Goal: Find contact information

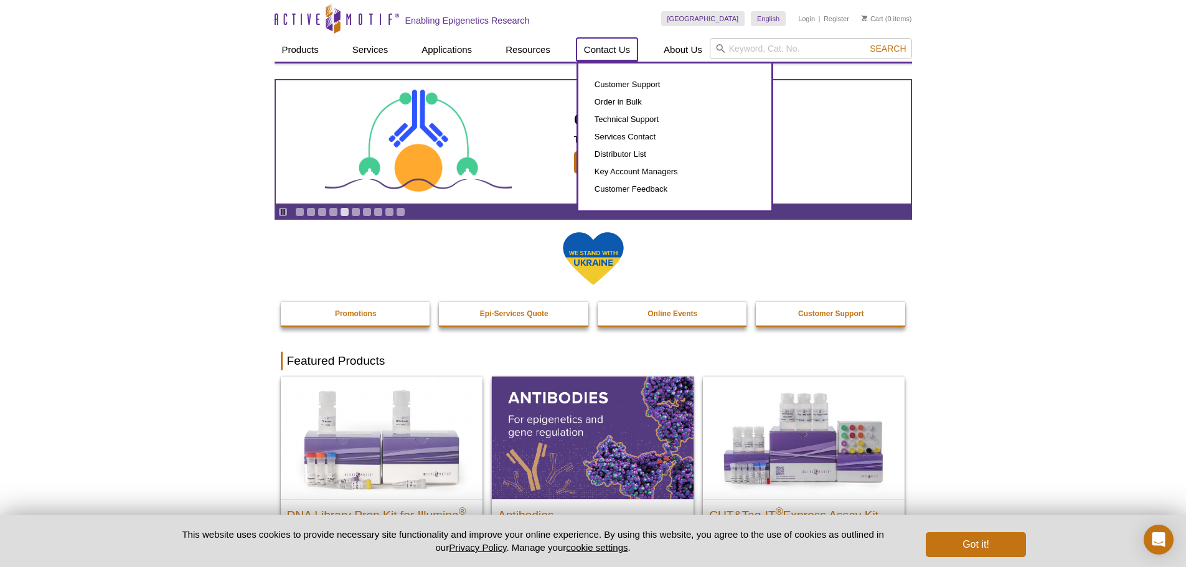
click at [608, 49] on link "Contact Us" at bounding box center [607, 50] width 61 height 24
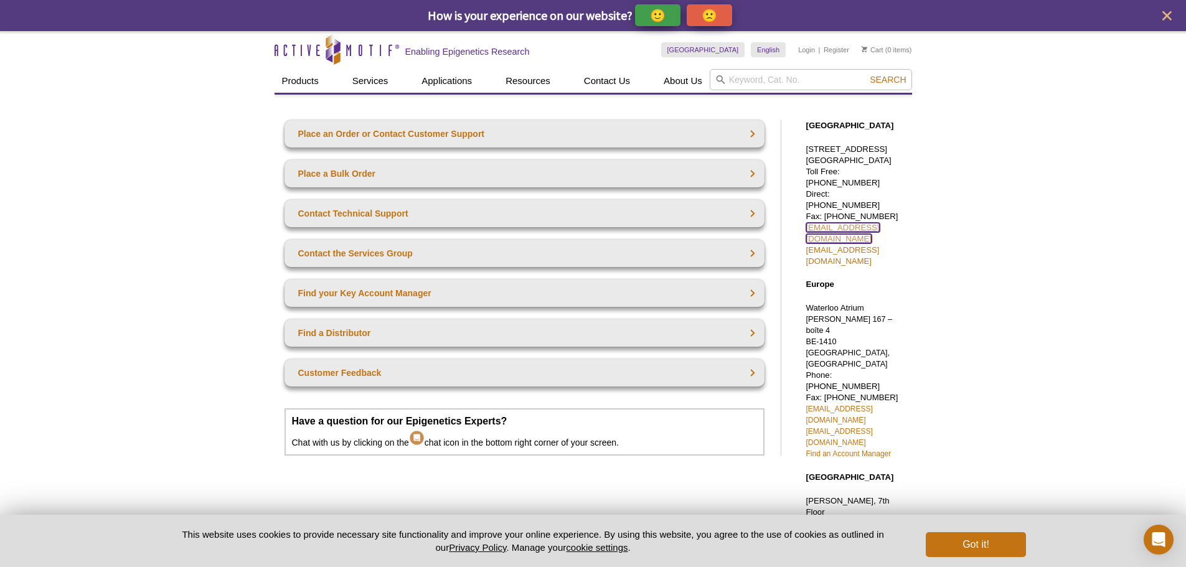
click at [856, 223] on link "sales@activemotif.com" at bounding box center [842, 233] width 73 height 21
click at [1074, 247] on div "Active Motif Logo Enabling Epigenetics Research 0 Search Skip to content Active…" at bounding box center [593, 484] width 1186 height 907
drag, startPoint x: 930, startPoint y: 228, endPoint x: 806, endPoint y: 231, distance: 123.9
click at [806, 231] on div "Active Motif Logo Enabling Epigenetics Research 0 Search Skip to content Active…" at bounding box center [593, 484] width 1186 height 907
copy link "tech_service@activemotif.com"
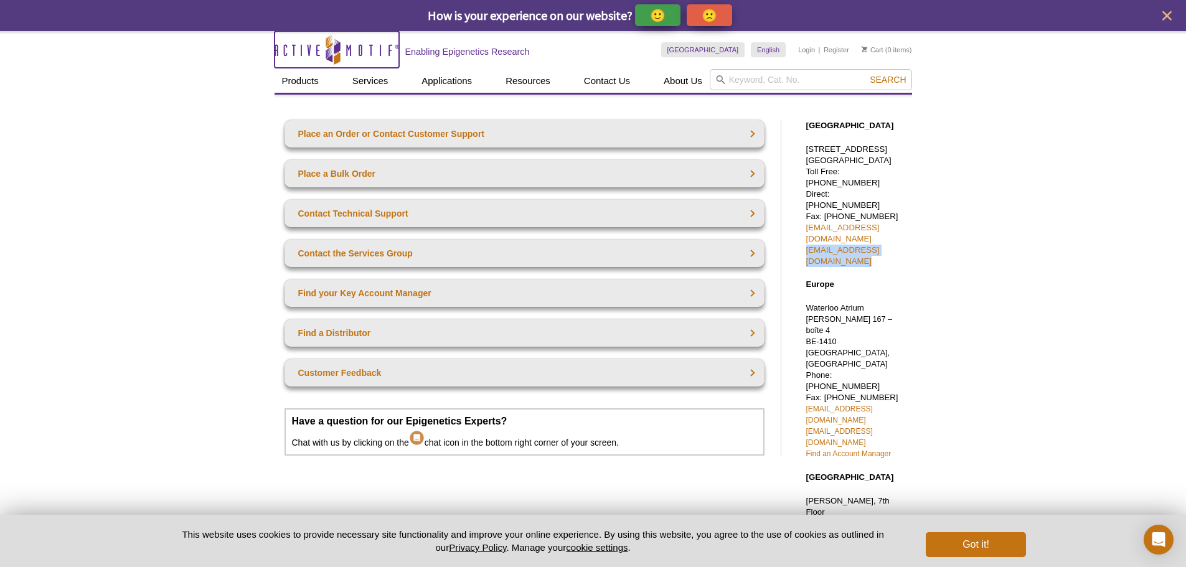
click at [303, 50] on icon "Active Motif Logo" at bounding box center [337, 49] width 125 height 31
